Goal: Transaction & Acquisition: Purchase product/service

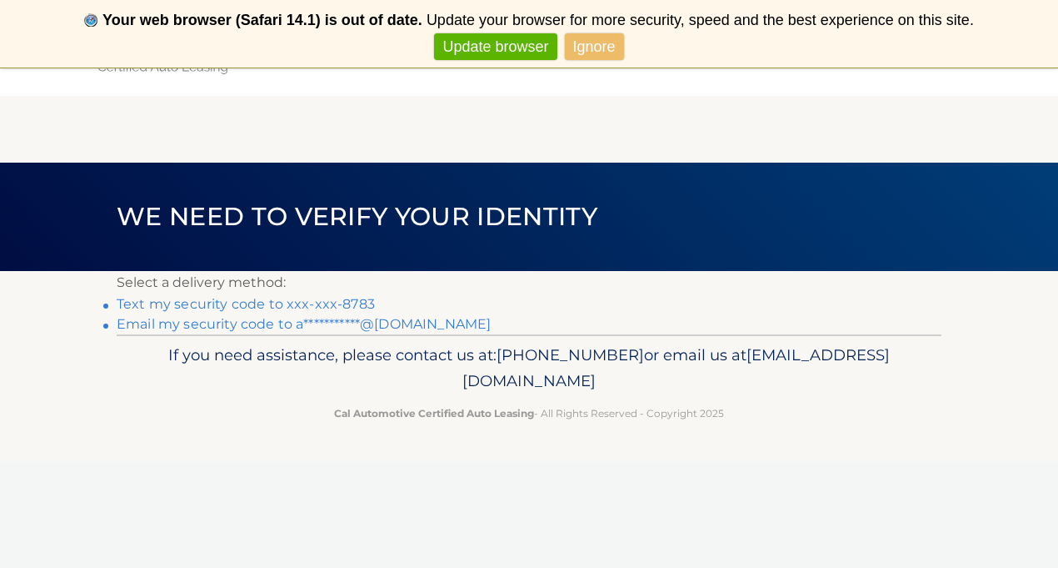
click at [338, 301] on link "Text my security code to xxx-xxx-8783" at bounding box center [246, 304] width 258 height 16
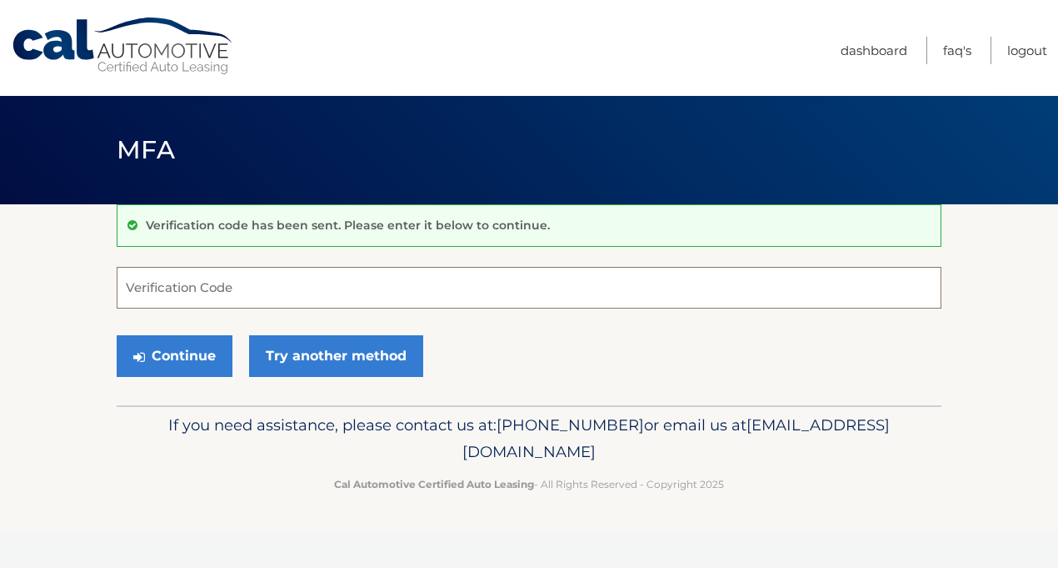
click at [305, 280] on input "Verification Code" at bounding box center [529, 288] width 825 height 42
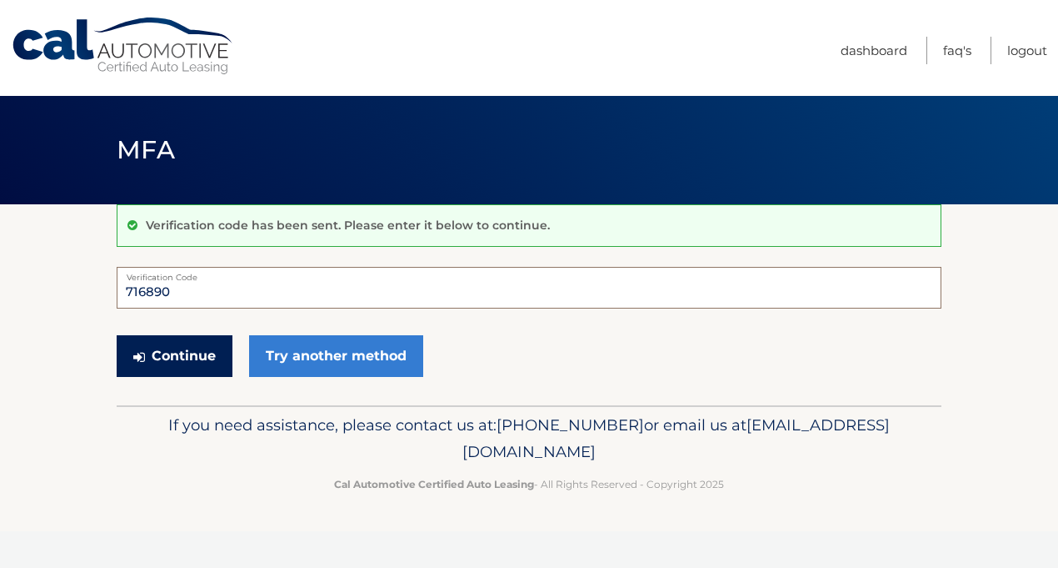
type input "716890"
click at [204, 344] on button "Continue" at bounding box center [175, 356] width 116 height 42
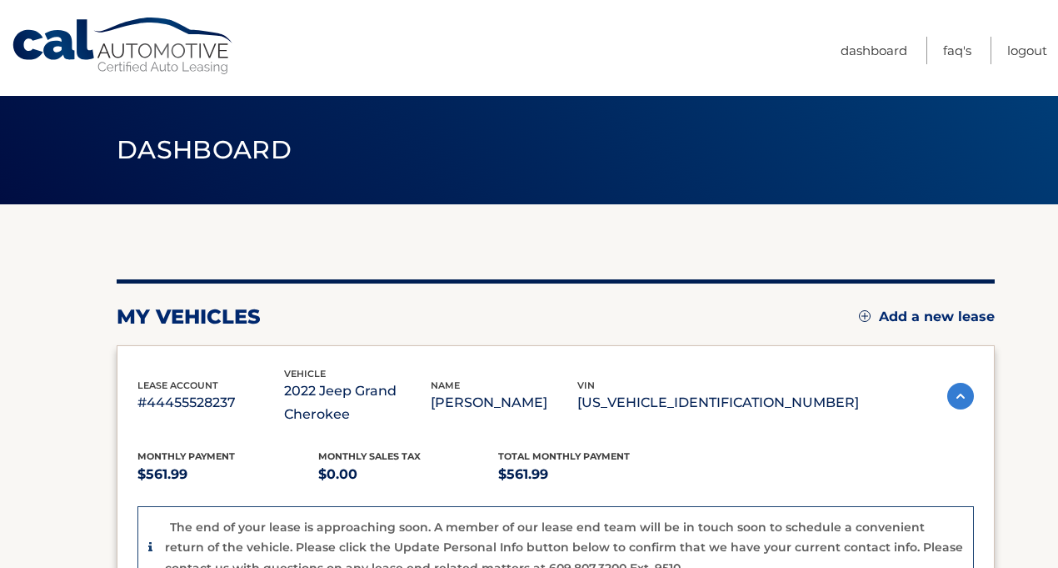
click at [480, 324] on div "my vehicles Add a new lease" at bounding box center [556, 316] width 878 height 25
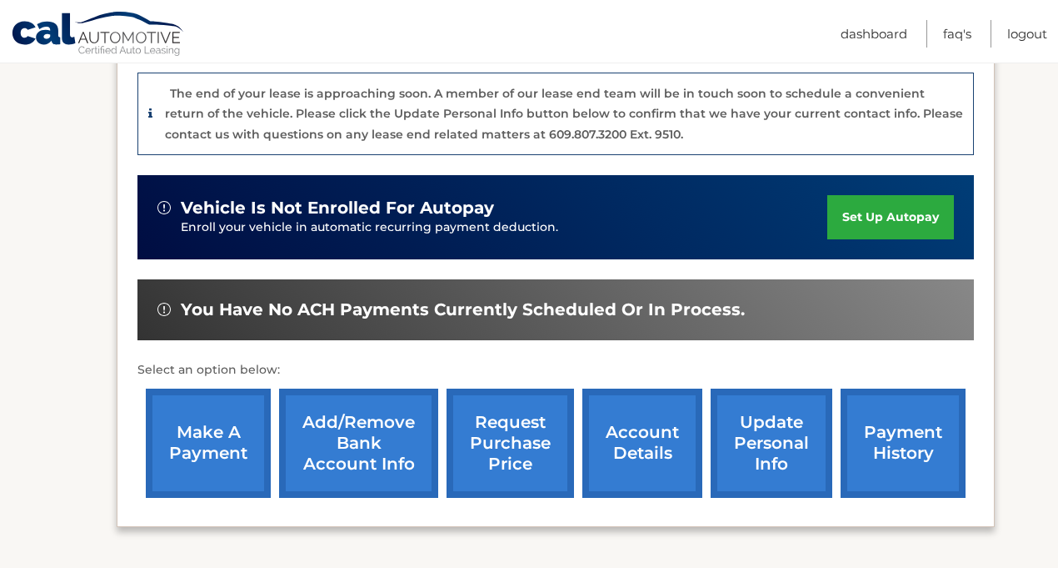
scroll to position [467, 0]
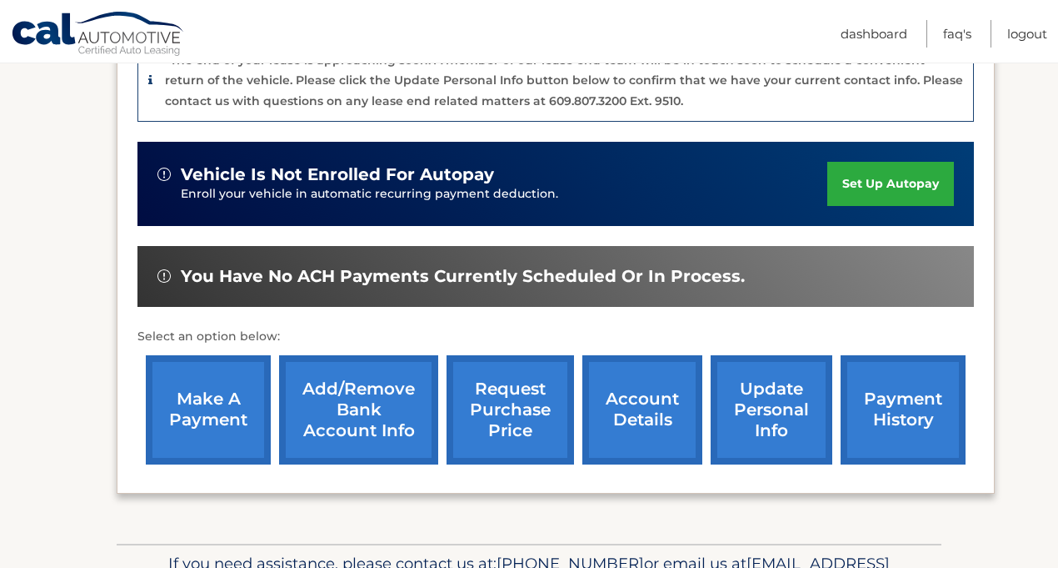
click at [198, 391] on link "make a payment" at bounding box center [208, 409] width 125 height 109
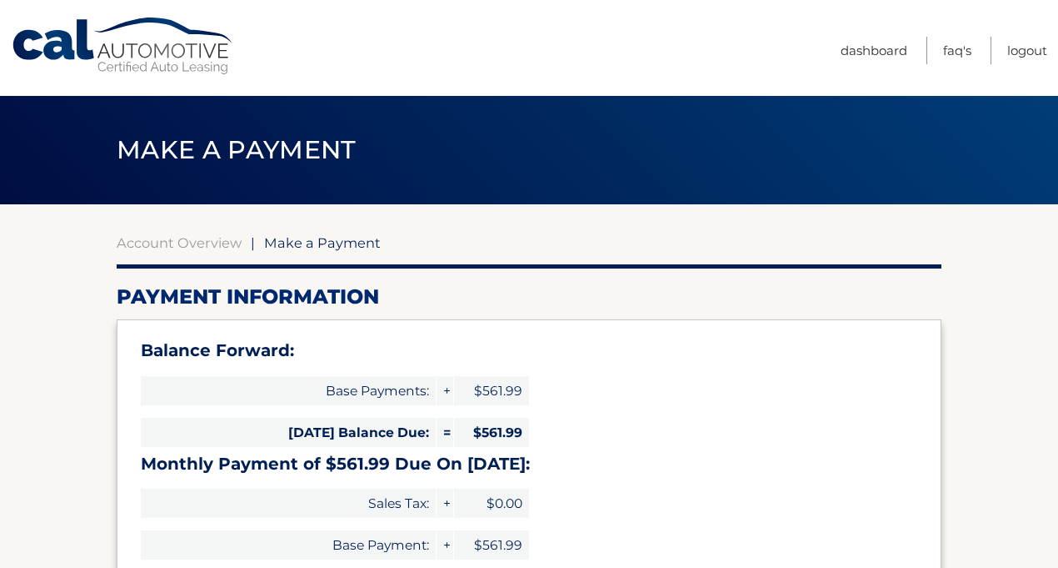
select select "MWRiMDkyYzctMWVmNC00MDI1LWE0MzAtYzBlOTQ2NTZhYmFm"
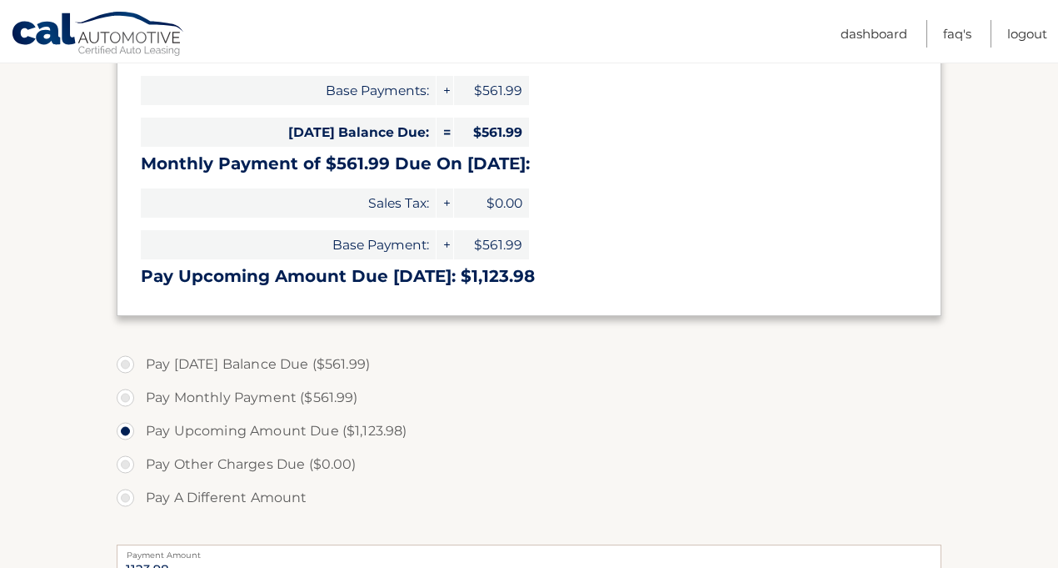
scroll to position [333, 0]
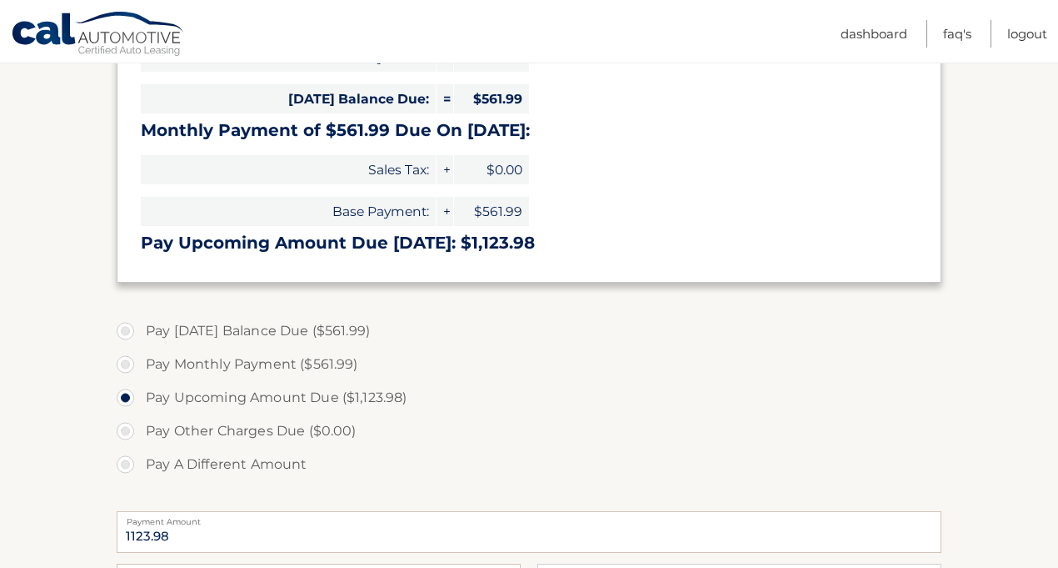
click at [132, 323] on label "Pay Today's Balance Due ($561.99)" at bounding box center [529, 330] width 825 height 33
click at [132, 323] on input "Pay Today's Balance Due ($561.99)" at bounding box center [131, 327] width 17 height 27
radio input "true"
type input "561.99"
click at [948, 408] on section "Account Overview | Make a Payment Payment Information Balance Forward: Base Pay…" at bounding box center [529, 336] width 1058 height 931
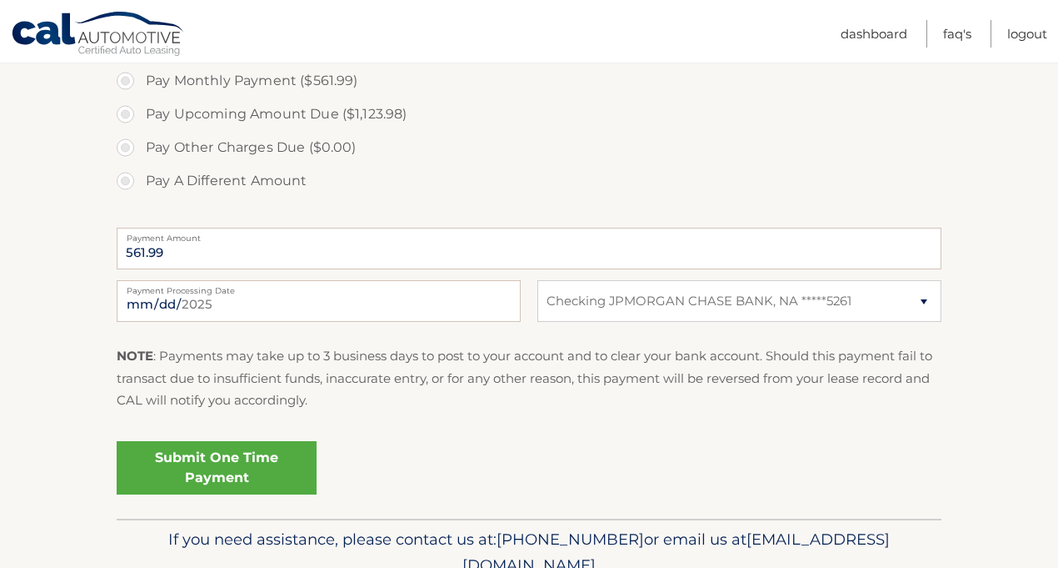
scroll to position [667, 0]
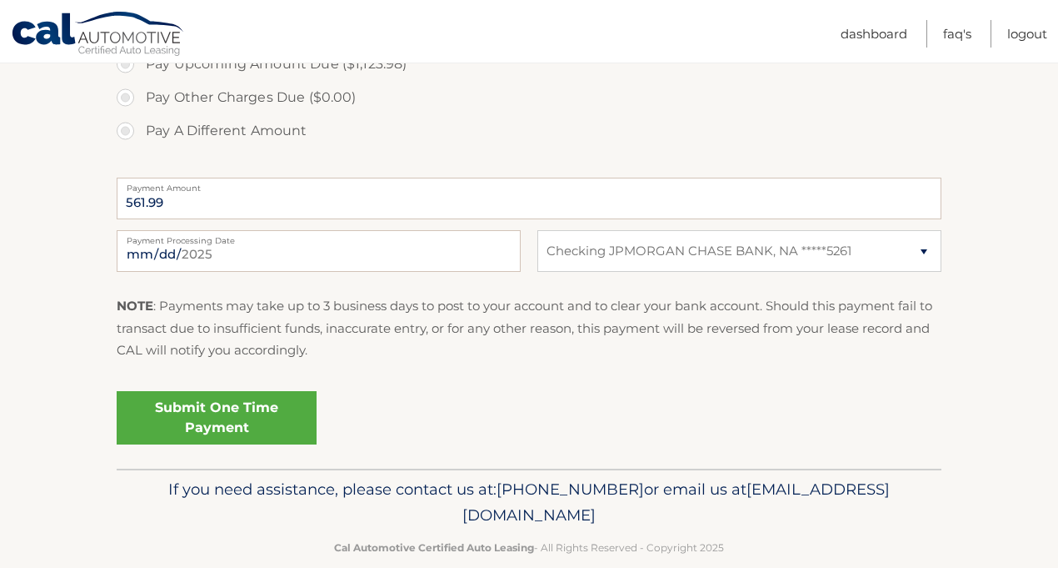
click at [291, 406] on link "Submit One Time Payment" at bounding box center [217, 417] width 200 height 53
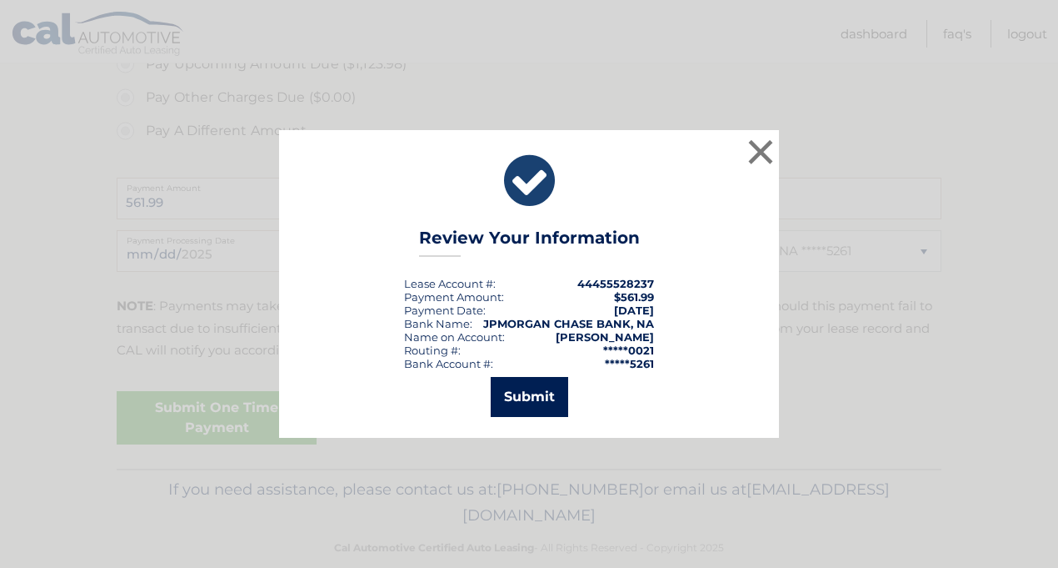
click at [538, 389] on button "Submit" at bounding box center [530, 397] width 78 height 40
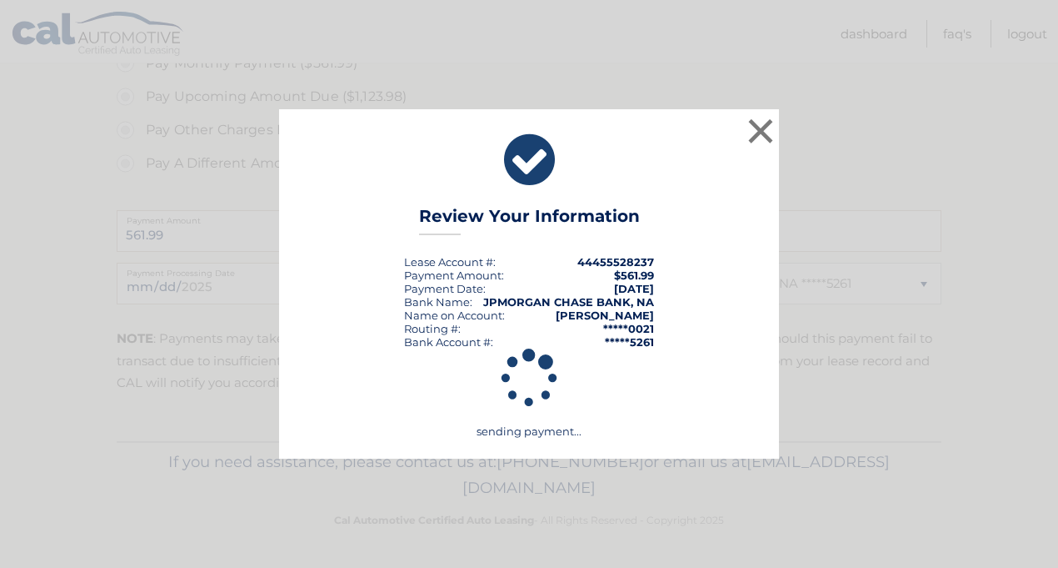
scroll to position [628, 0]
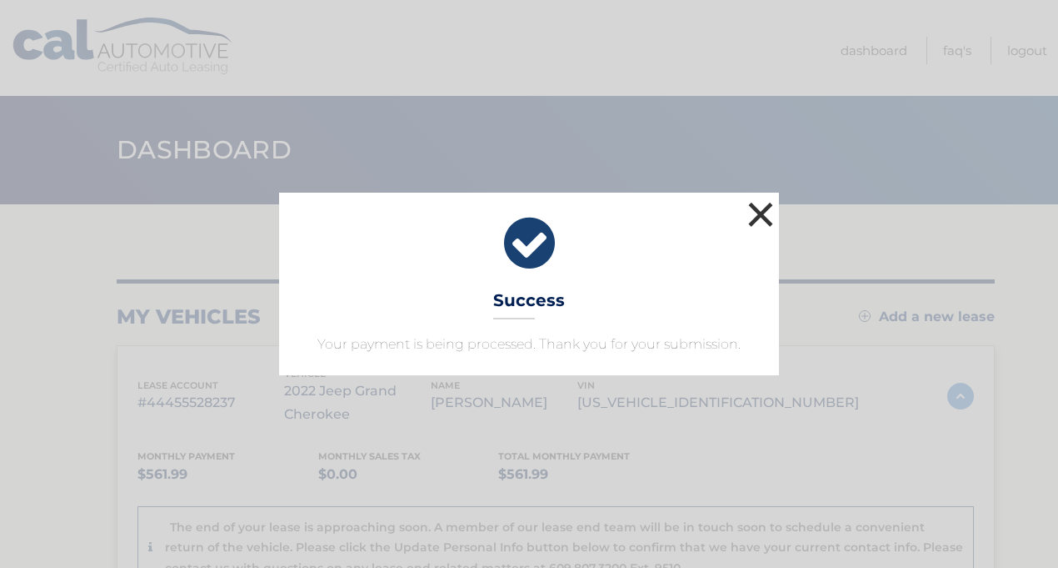
click at [763, 219] on button "×" at bounding box center [760, 214] width 33 height 33
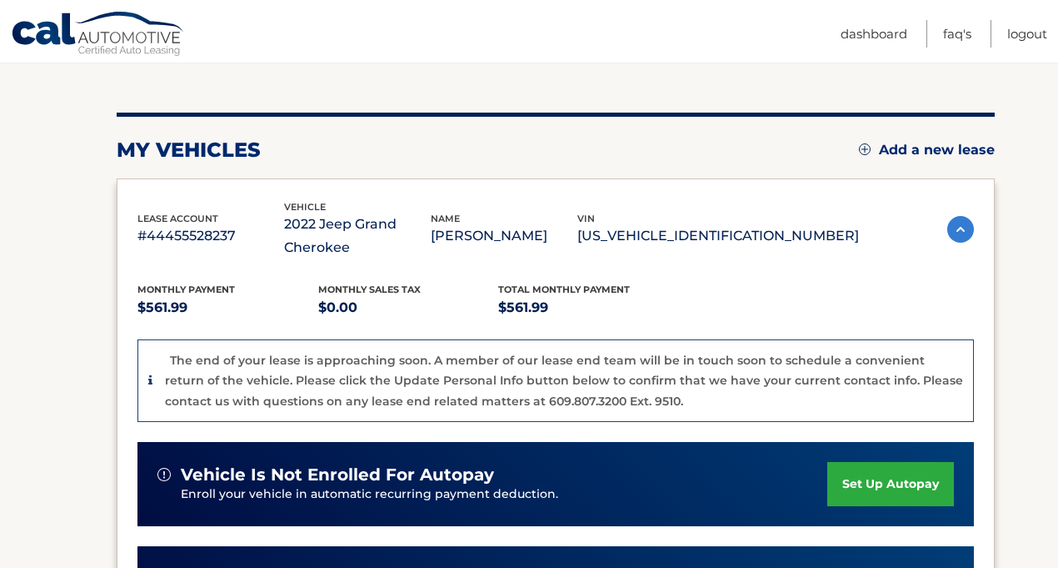
scroll to position [133, 0]
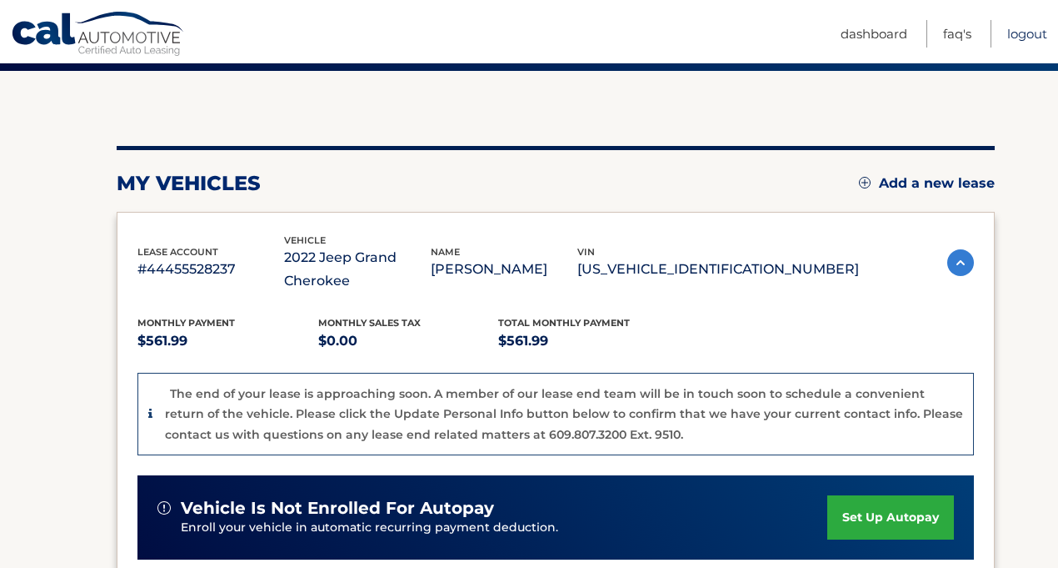
click at [1028, 34] on link "Logout" at bounding box center [1028, 34] width 40 height 28
